Goal: Transaction & Acquisition: Purchase product/service

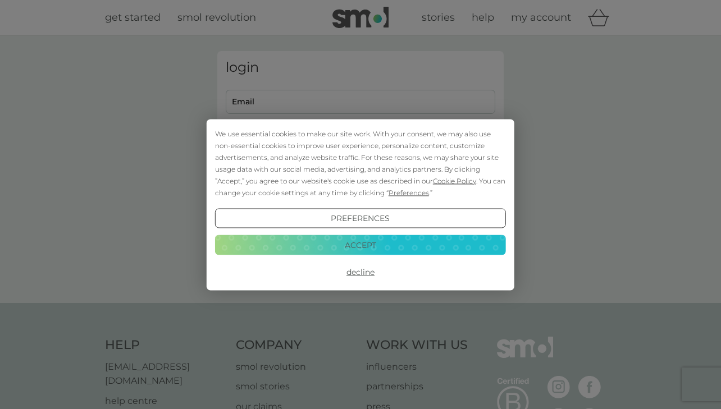
click at [365, 244] on button "Accept" at bounding box center [360, 245] width 291 height 20
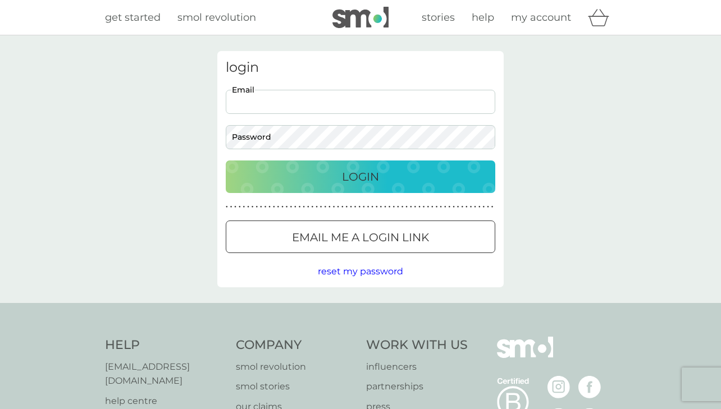
click at [295, 101] on input "Email" at bounding box center [361, 102] width 270 height 24
type input "barracloughvilma@gmail.com"
click at [362, 169] on p "Login" at bounding box center [360, 177] width 37 height 18
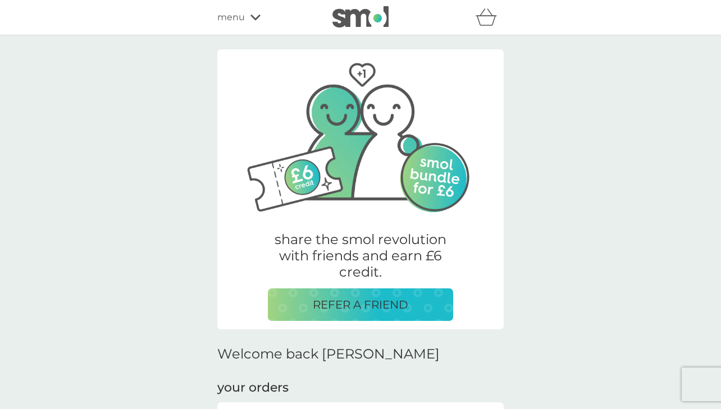
click at [363, 303] on p "REFER A FRIEND" at bounding box center [360, 305] width 95 height 18
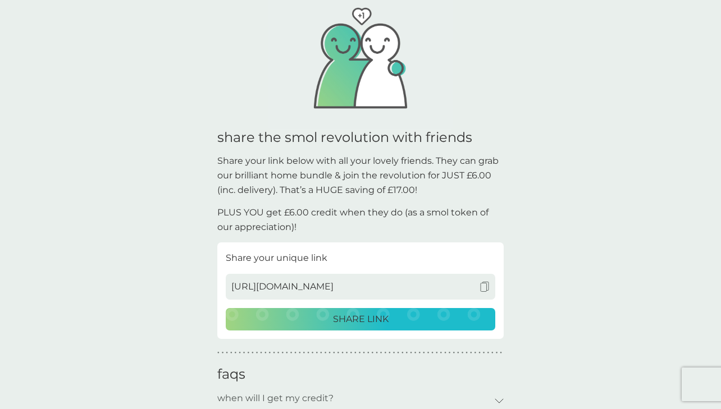
scroll to position [124, 0]
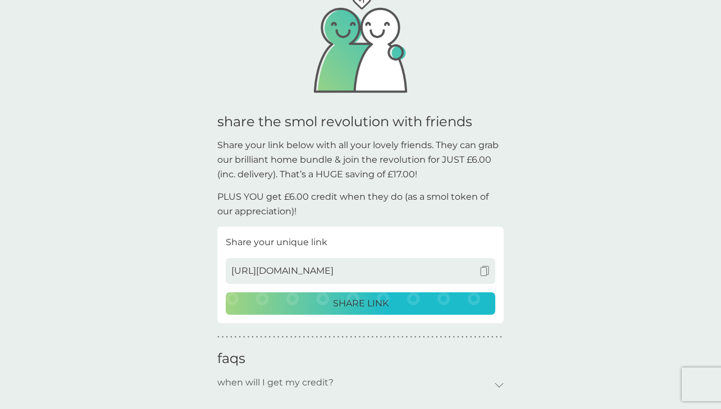
click at [363, 307] on p "SHARE LINK" at bounding box center [361, 303] width 56 height 15
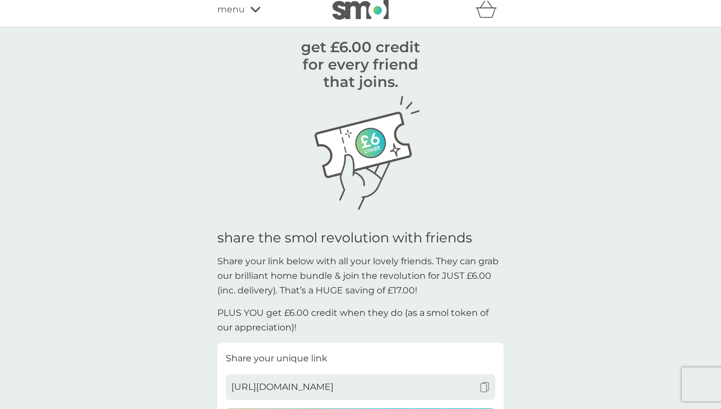
scroll to position [0, 0]
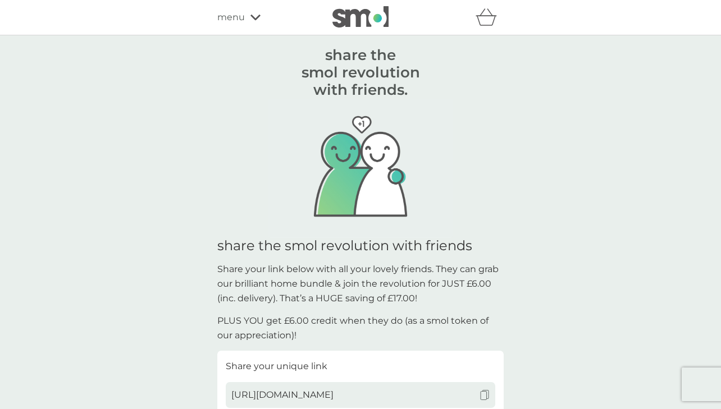
click at [487, 21] on icon "basket" at bounding box center [486, 16] width 21 height 17
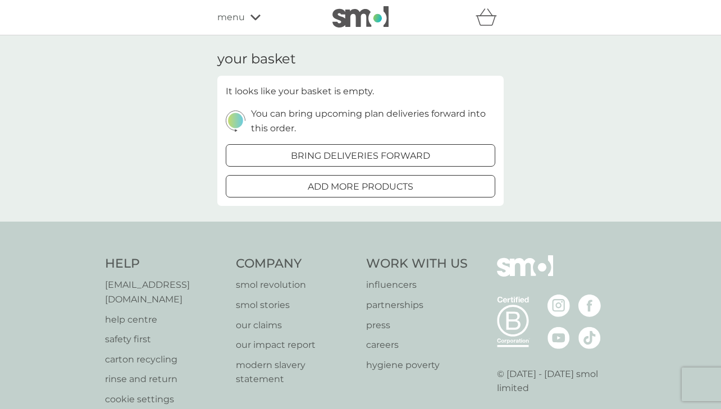
click at [375, 156] on div at bounding box center [374, 155] width 7 height 7
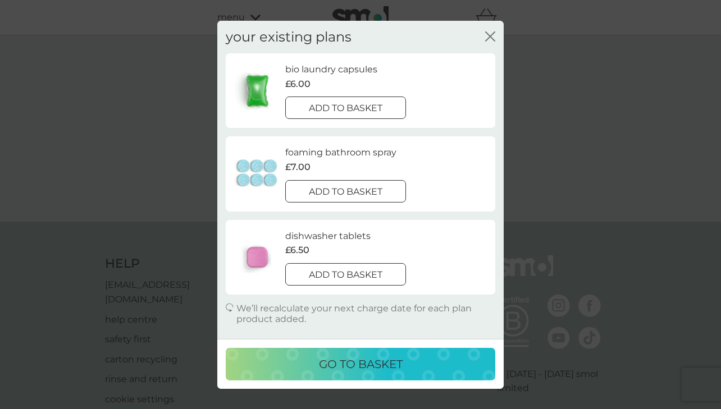
click at [345, 107] on div at bounding box center [345, 109] width 40 height 12
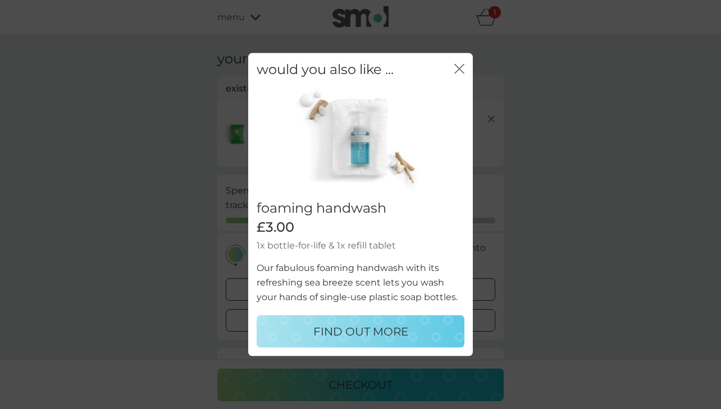
click at [459, 65] on icon "close" at bounding box center [459, 68] width 10 height 10
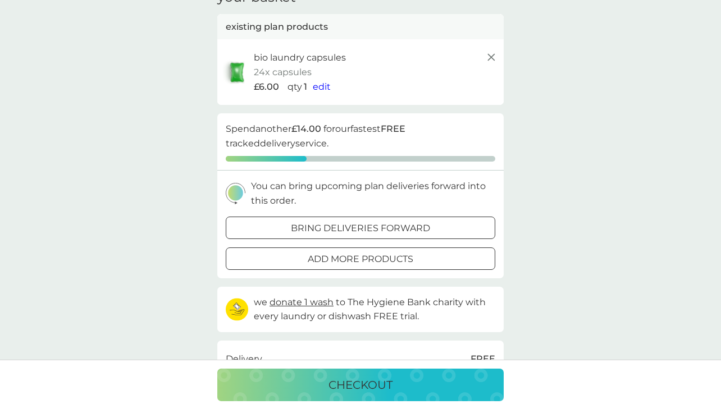
scroll to position [62, 0]
click at [320, 87] on span "edit" at bounding box center [322, 86] width 18 height 11
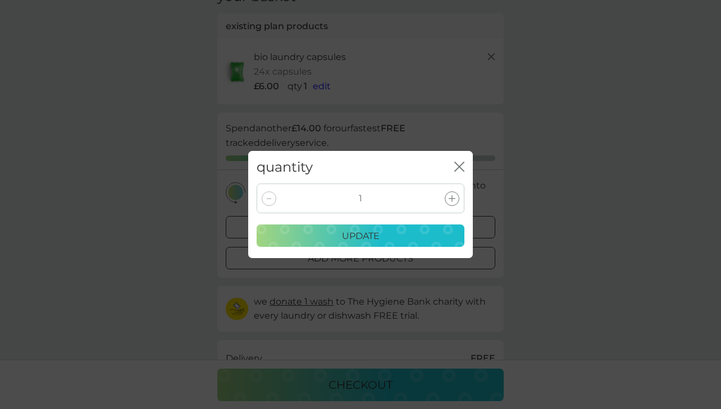
click at [373, 235] on p "update" at bounding box center [361, 236] width 38 height 15
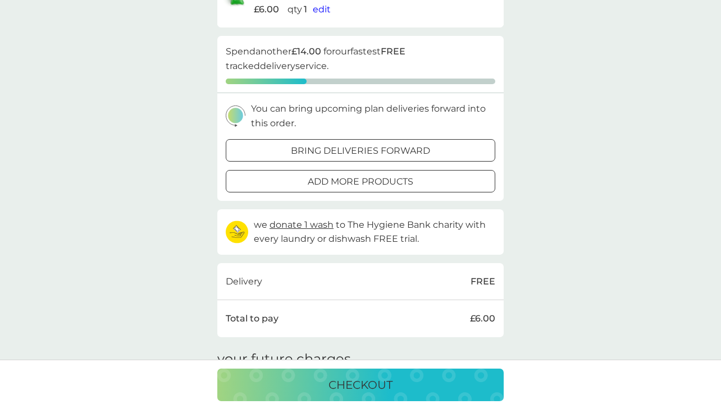
scroll to position [111, 0]
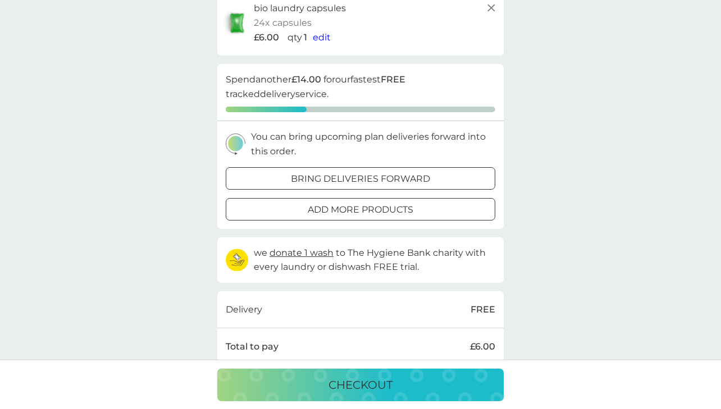
click at [355, 180] on div at bounding box center [360, 179] width 40 height 12
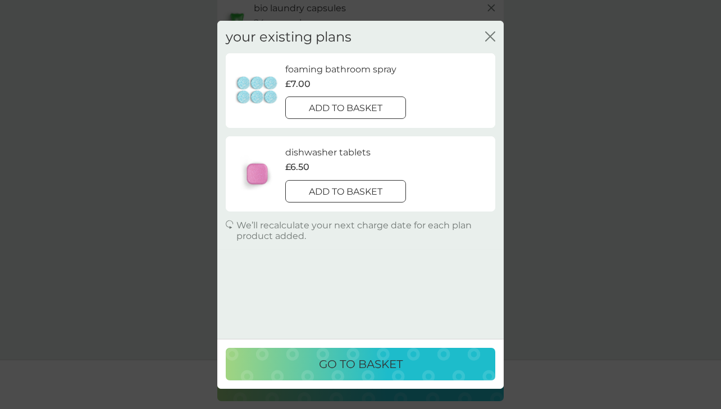
click at [491, 35] on icon "close" at bounding box center [492, 35] width 4 height 9
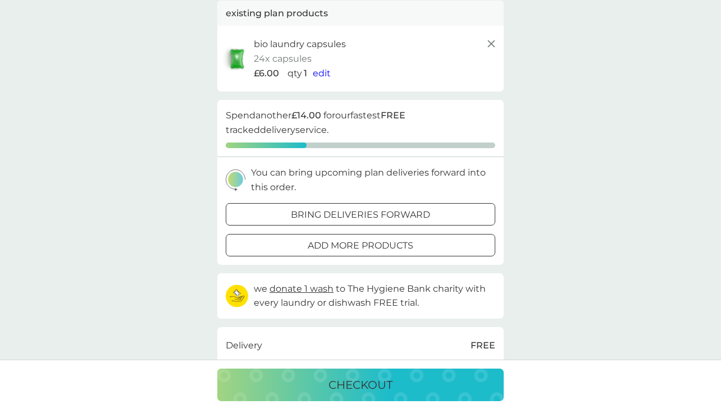
scroll to position [70, 0]
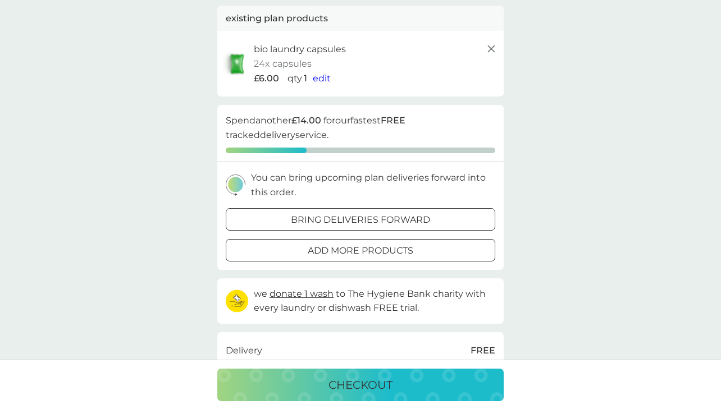
click at [372, 84] on div "£6.00 qty 1 edit" at bounding box center [376, 78] width 244 height 15
click at [320, 78] on span "edit" at bounding box center [322, 78] width 18 height 11
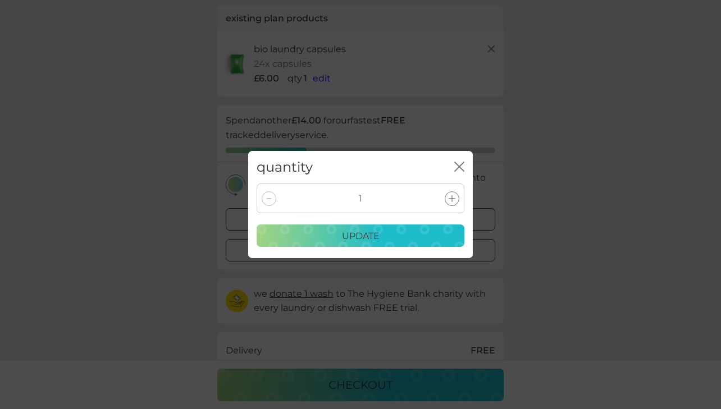
click at [360, 235] on p "update" at bounding box center [361, 236] width 38 height 15
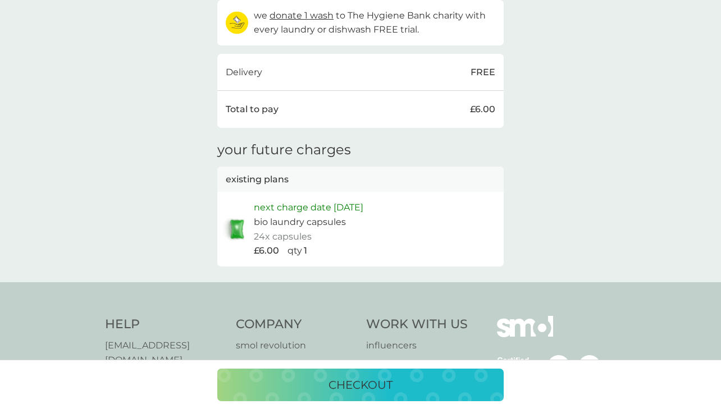
scroll to position [350, 0]
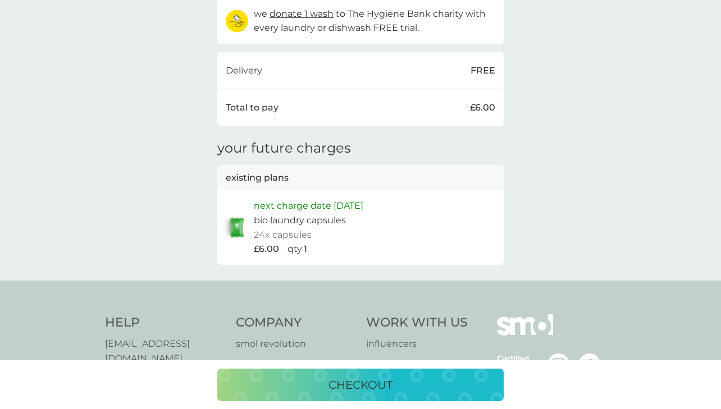
click at [331, 232] on div "next charge date [DATE] bio laundry capsules 24x capsules £6.00 qty 1" at bounding box center [376, 227] width 244 height 57
click at [240, 230] on img at bounding box center [237, 228] width 28 height 26
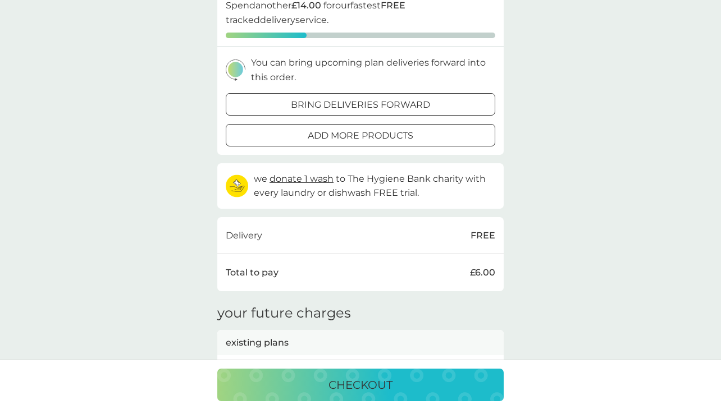
scroll to position [181, 0]
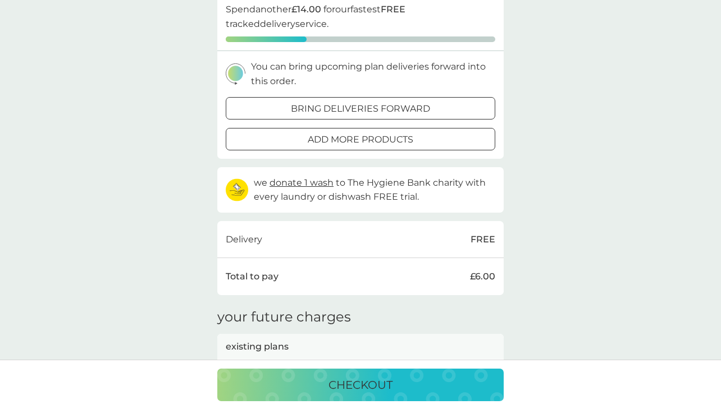
click at [352, 108] on div at bounding box center [360, 109] width 40 height 12
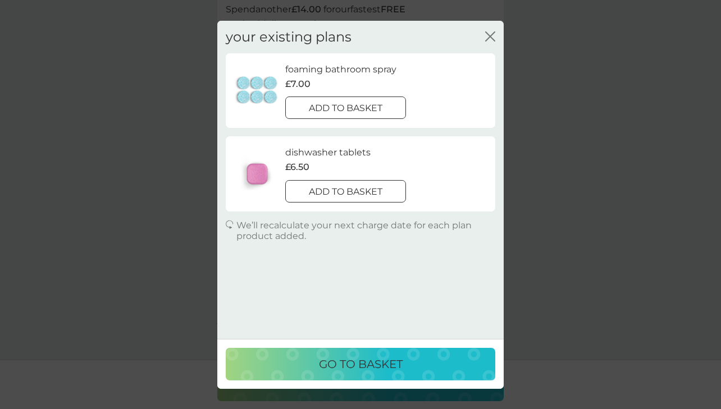
click at [349, 362] on p "go to basket" at bounding box center [361, 364] width 84 height 18
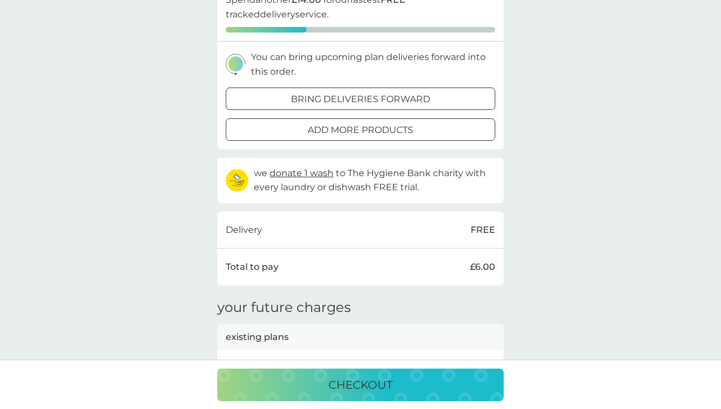
scroll to position [192, 0]
click at [358, 387] on p "checkout" at bounding box center [360, 385] width 64 height 18
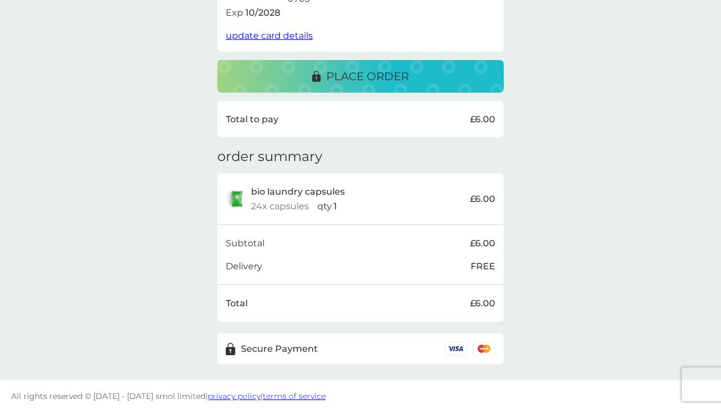
scroll to position [258, 0]
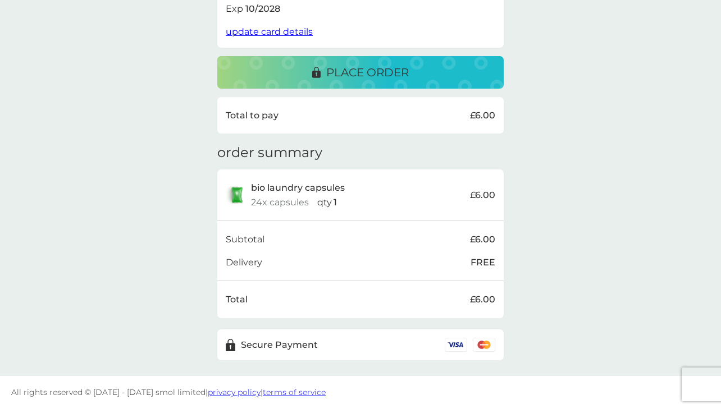
click at [363, 75] on p "place order" at bounding box center [367, 72] width 83 height 18
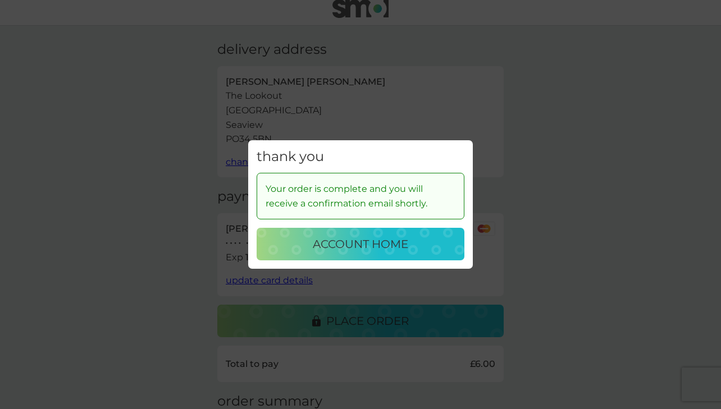
scroll to position [14, 0]
